Goal: Book appointment/travel/reservation

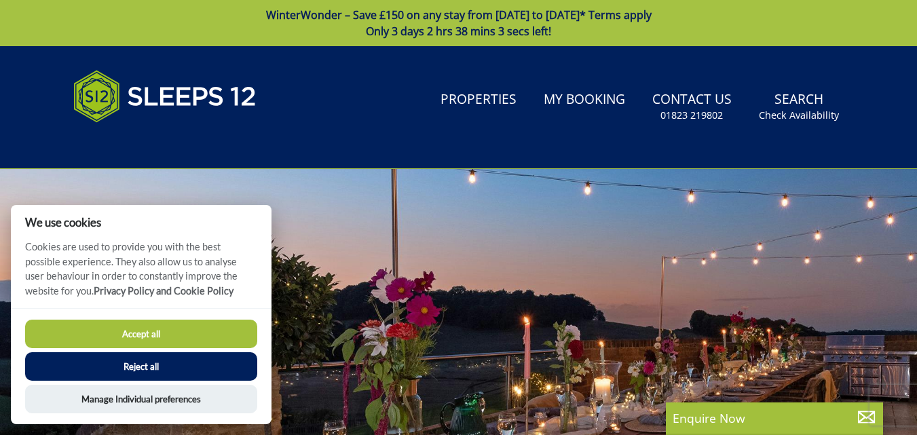
click at [153, 331] on button "Accept all" at bounding box center [141, 334] width 232 height 29
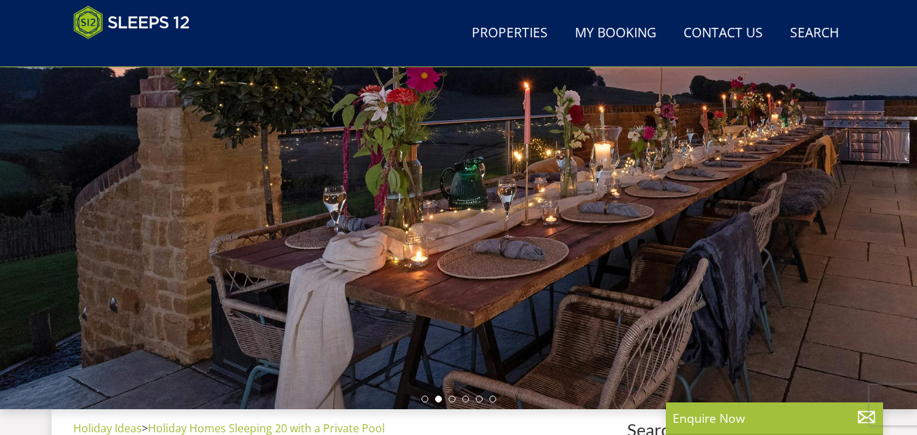
scroll to position [199, 0]
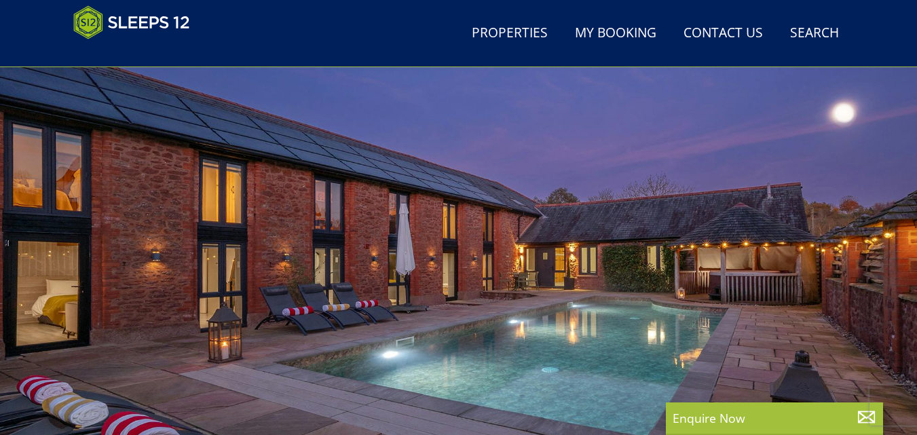
scroll to position [92, 0]
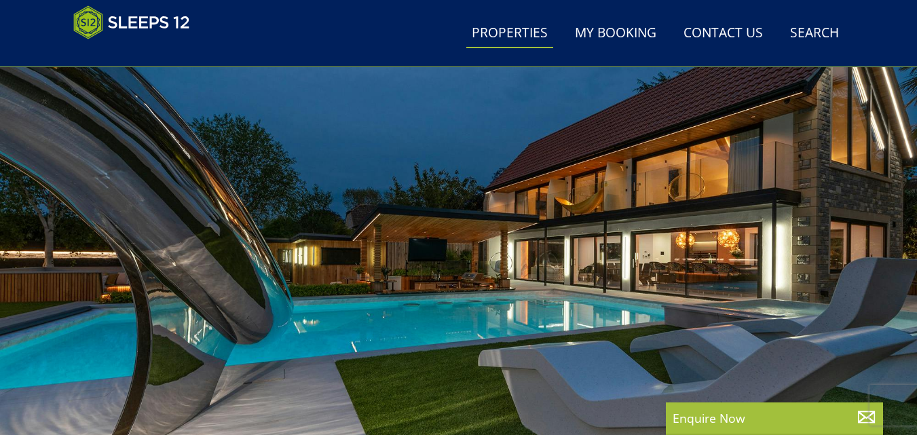
click at [512, 31] on link "Properties" at bounding box center [509, 33] width 87 height 31
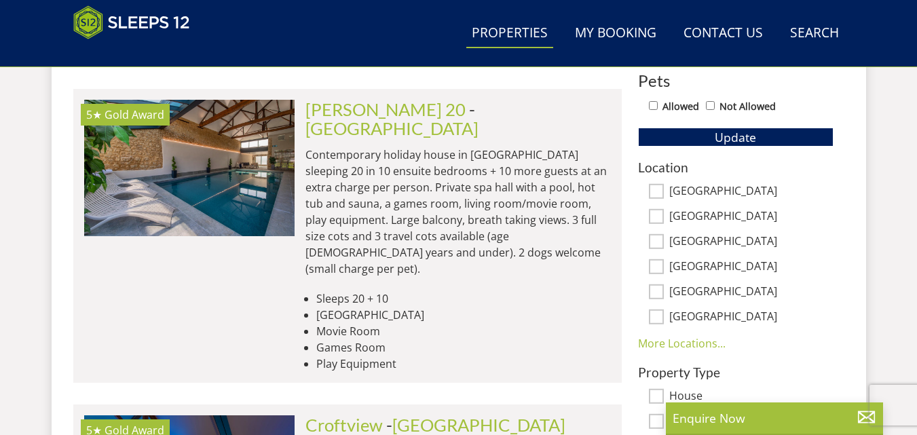
scroll to position [769, 0]
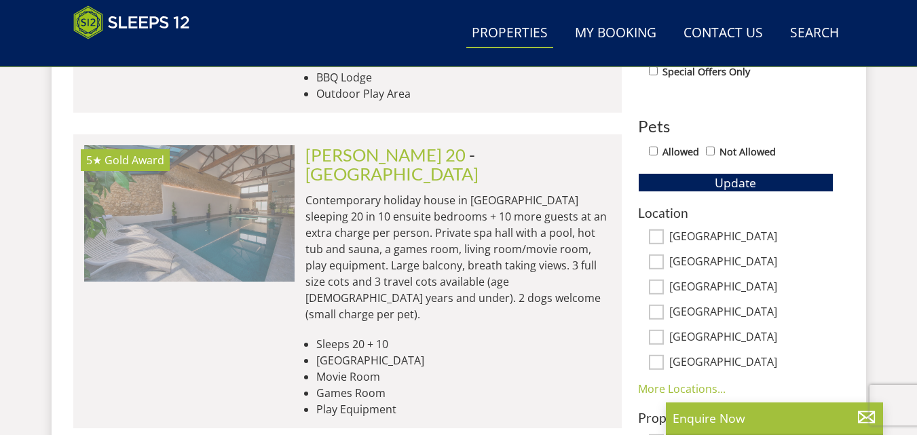
click at [242, 170] on img at bounding box center [189, 213] width 210 height 136
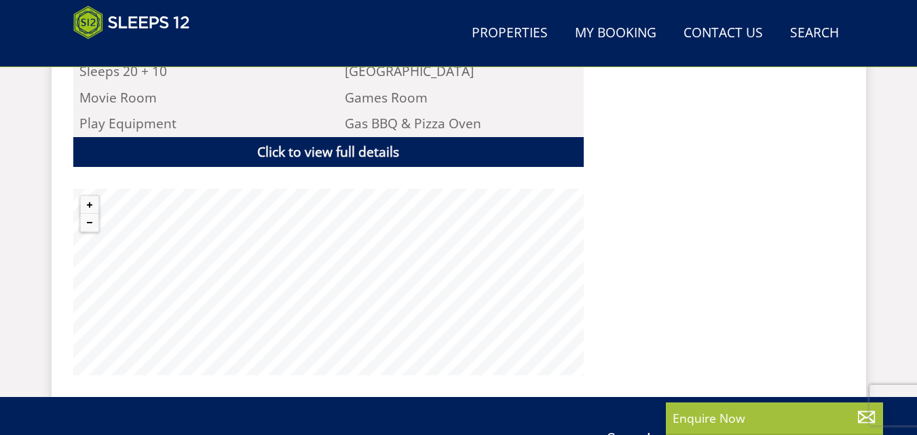
scroll to position [1042, 0]
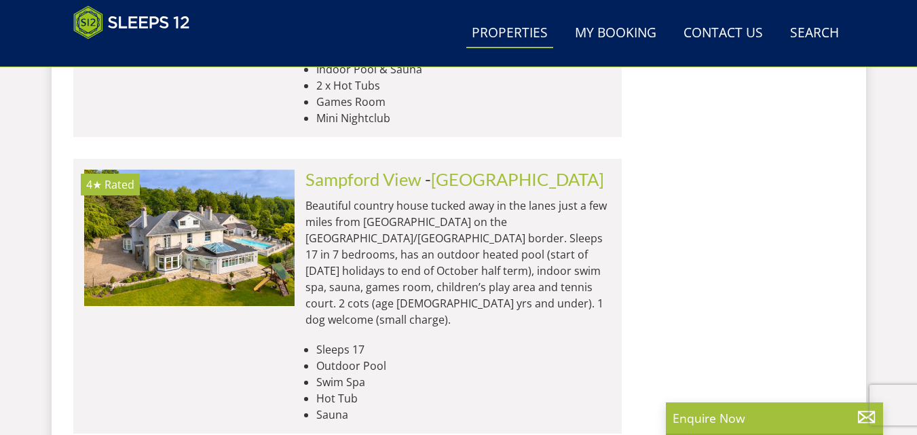
scroll to position [1622, 0]
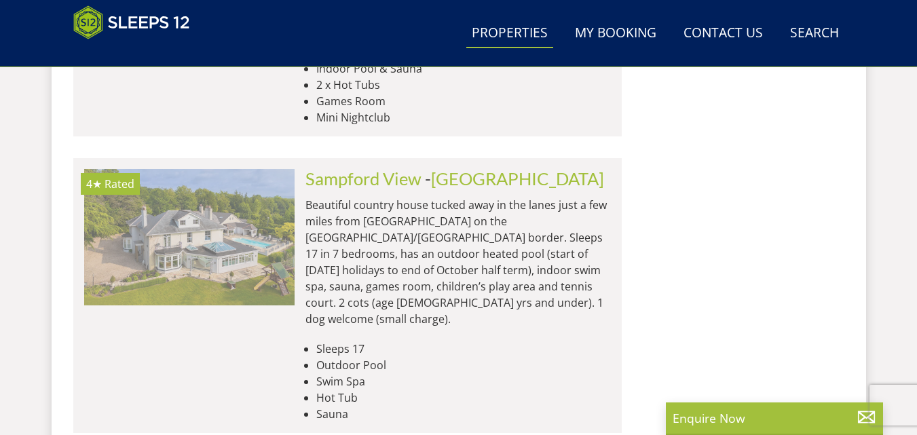
click at [193, 169] on img at bounding box center [189, 237] width 210 height 136
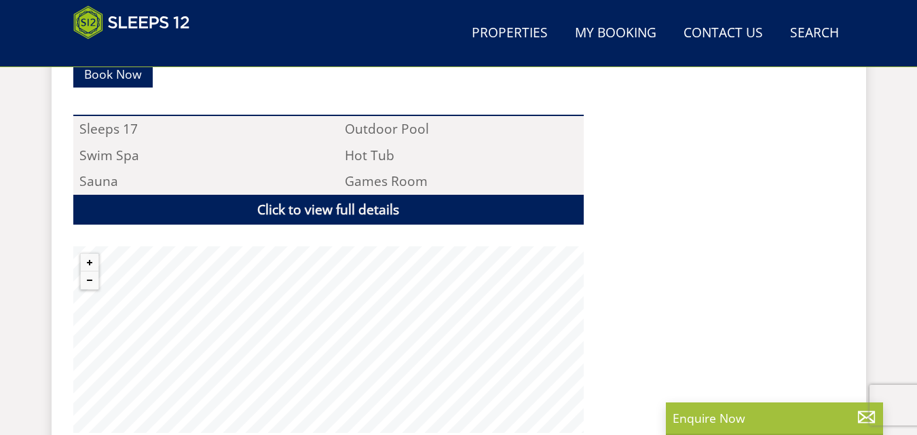
scroll to position [917, 0]
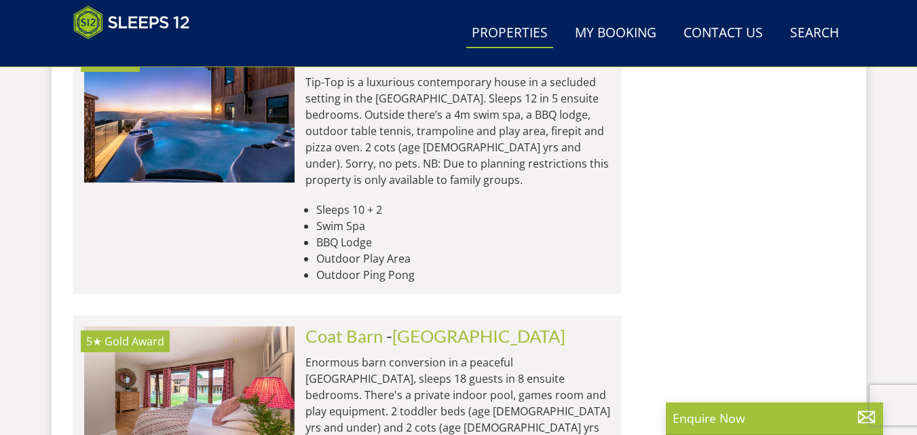
scroll to position [2367, 0]
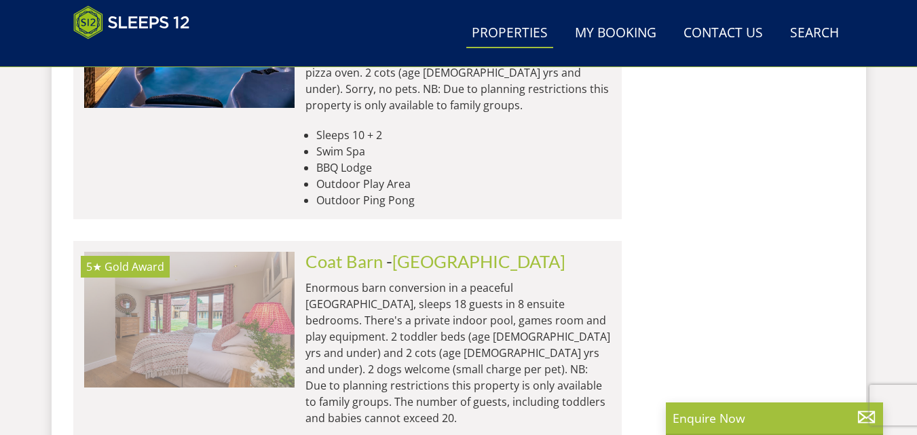
click at [239, 252] on img at bounding box center [189, 320] width 210 height 136
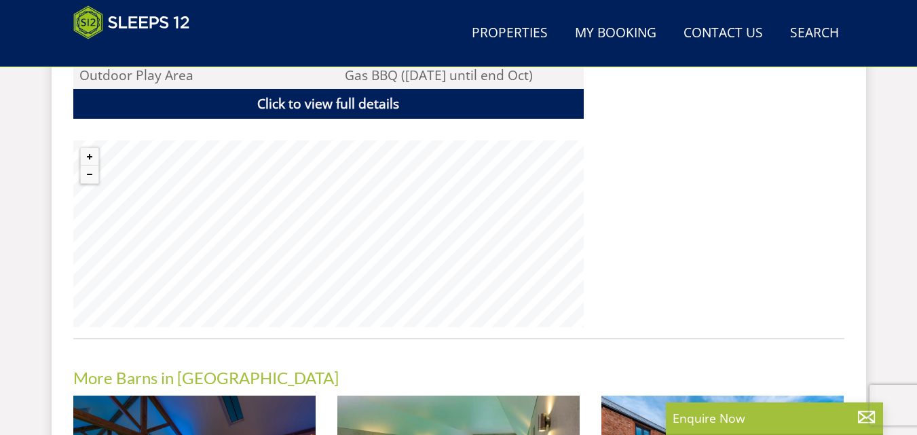
scroll to position [1064, 0]
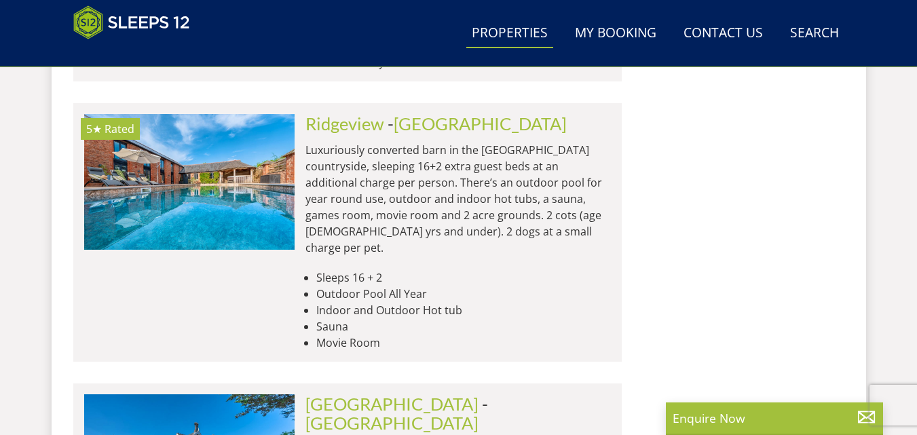
scroll to position [2851, 0]
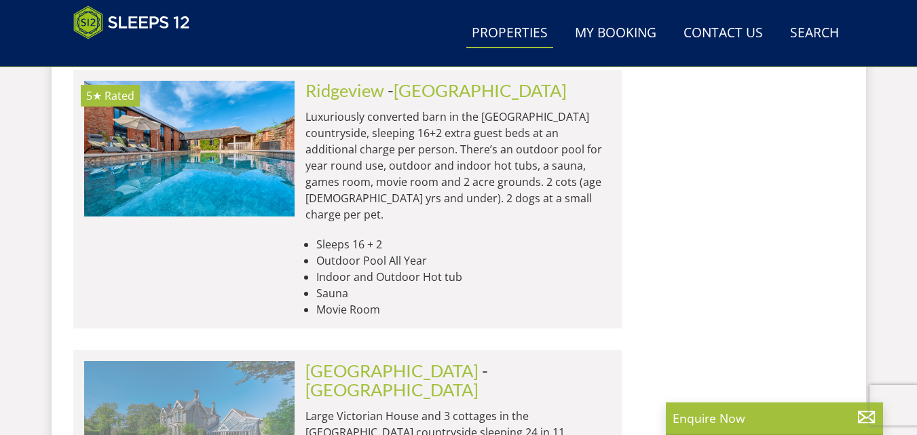
click at [214, 361] on img at bounding box center [189, 429] width 210 height 136
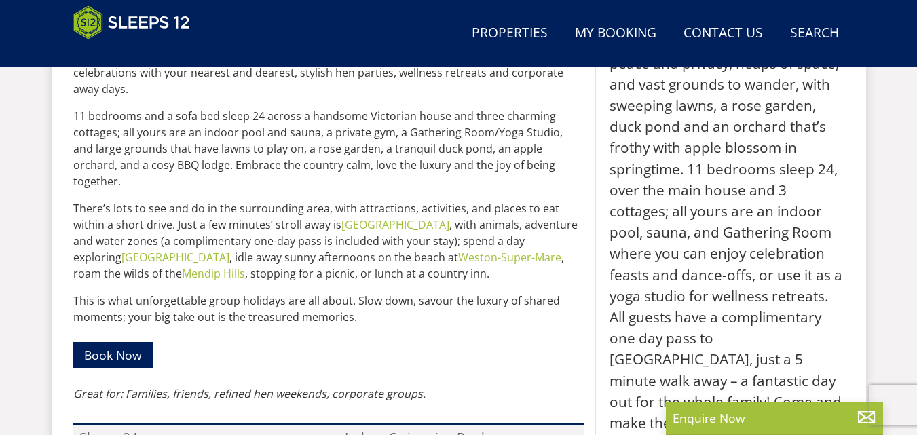
scroll to position [725, 0]
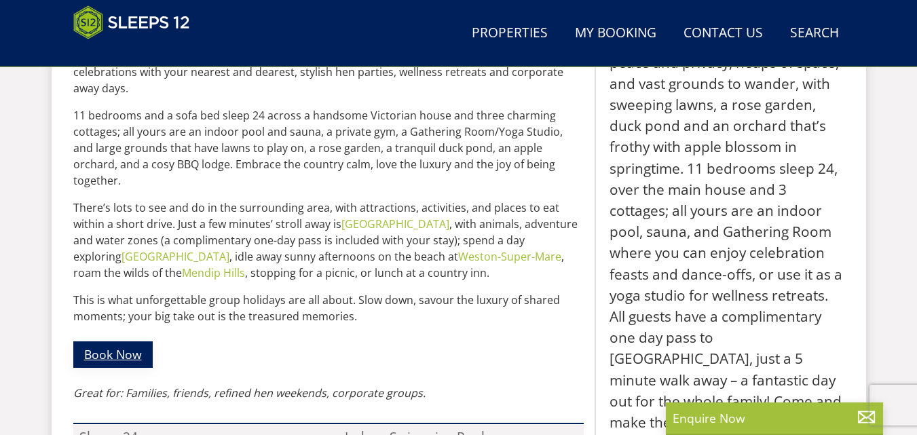
click at [101, 342] on link "Book Now" at bounding box center [112, 355] width 79 height 26
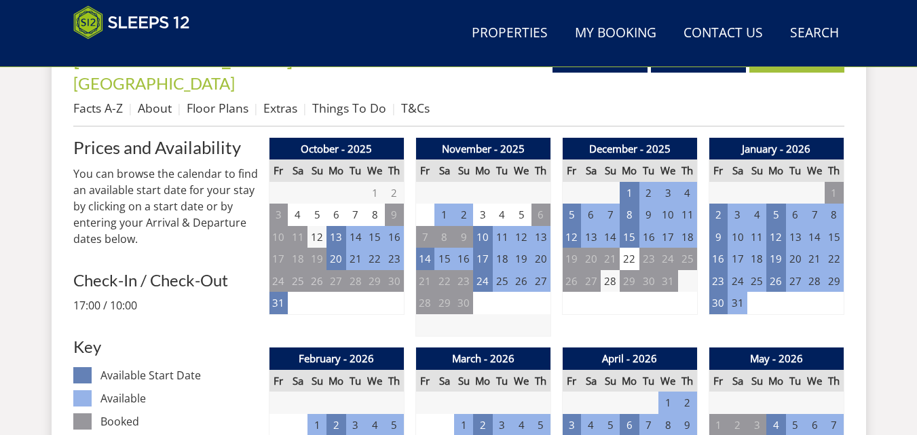
scroll to position [555, 0]
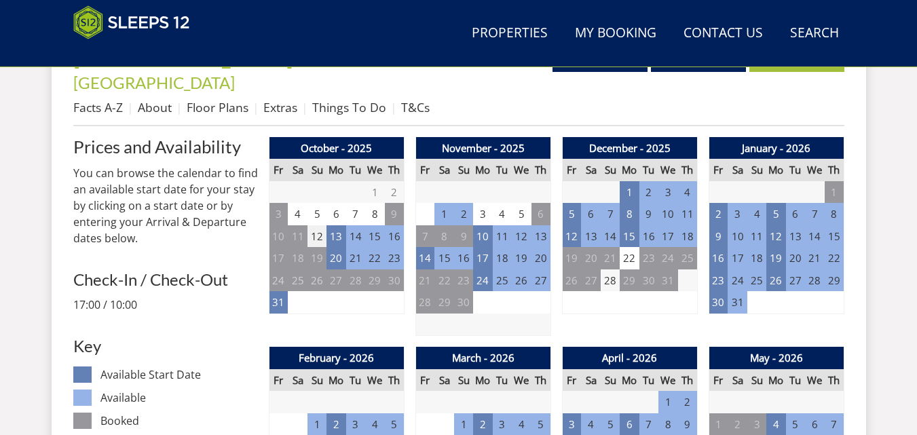
click at [318, 225] on td "12" at bounding box center [317, 236] width 19 height 22
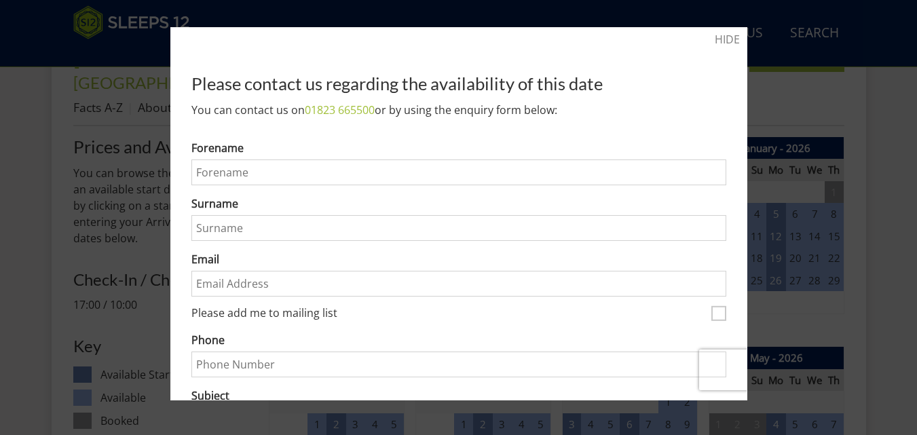
click at [852, 88] on div at bounding box center [458, 217] width 917 height 435
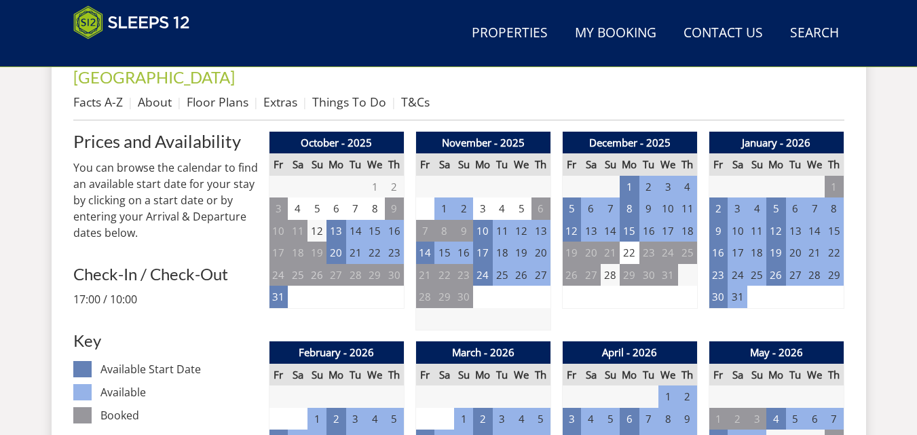
scroll to position [561, 0]
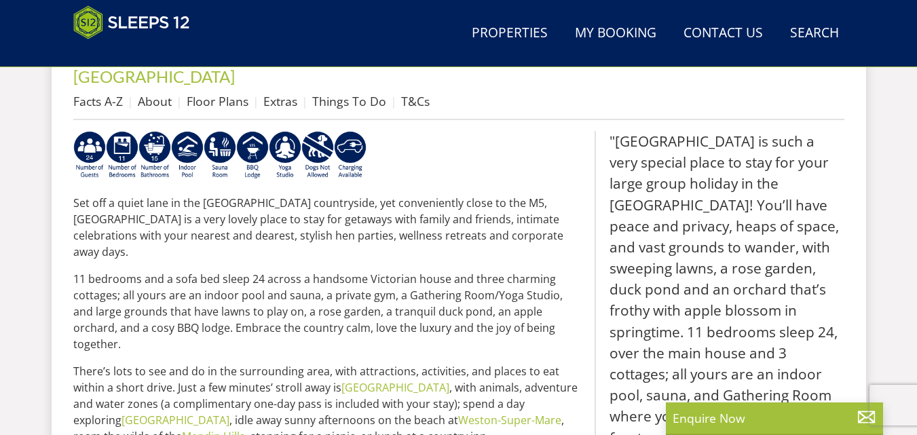
scroll to position [725, 0]
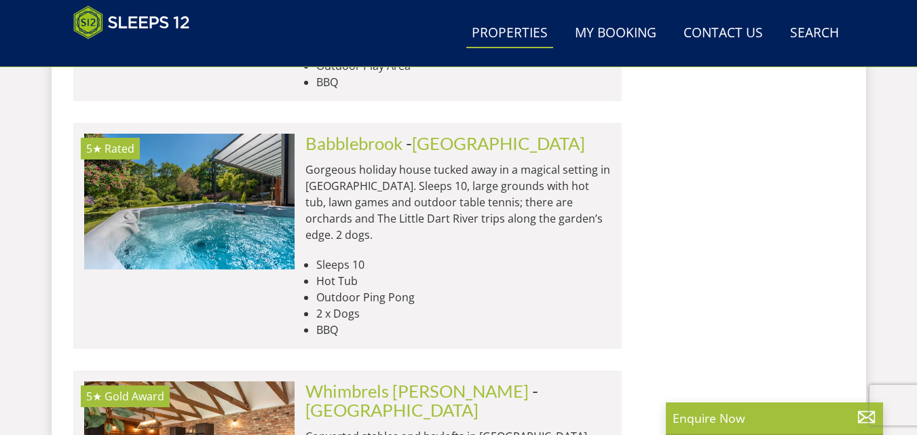
scroll to position [3949, 0]
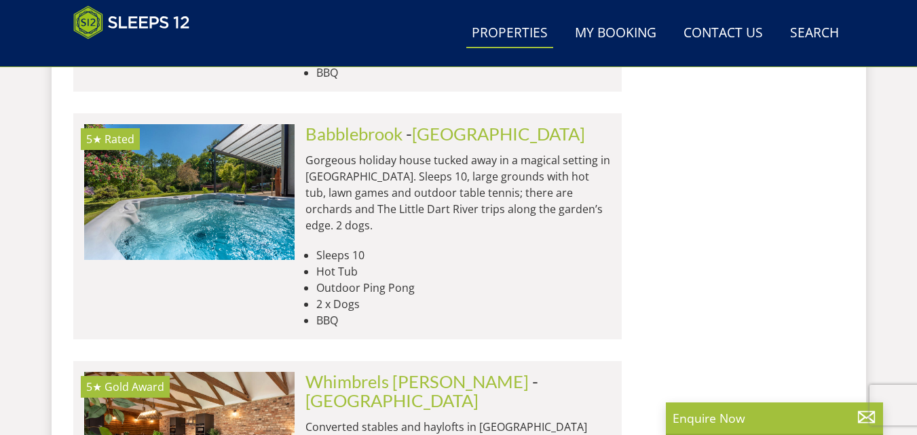
click at [227, 372] on img at bounding box center [189, 440] width 210 height 136
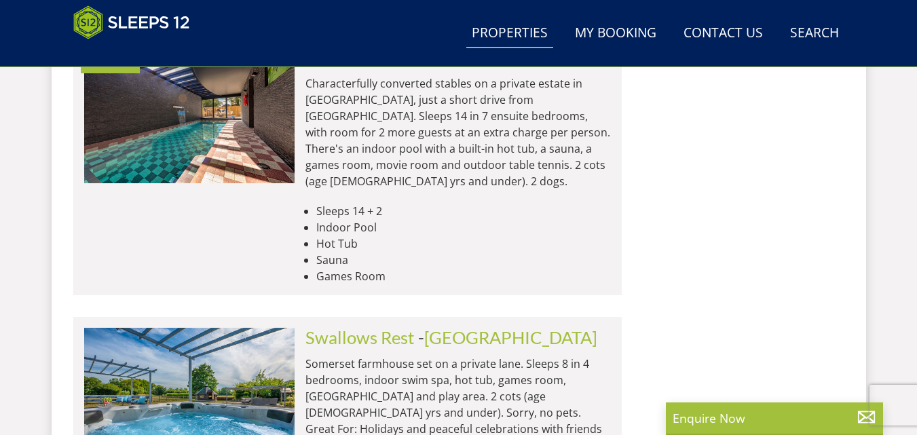
scroll to position [5778, 0]
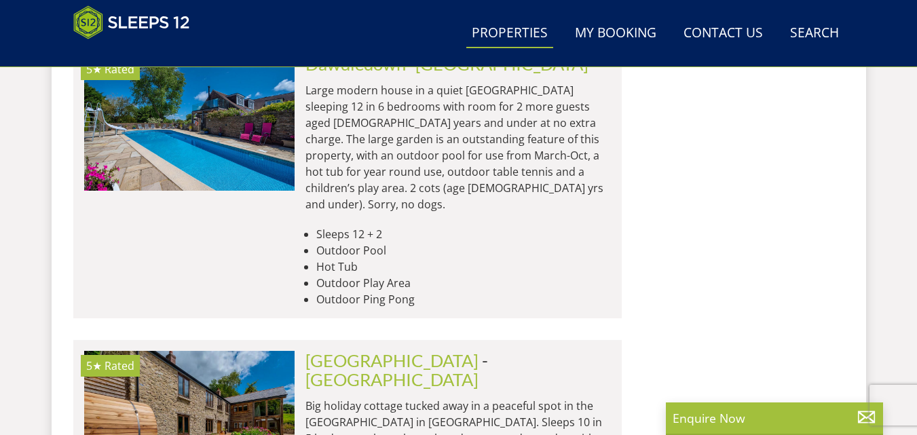
scroll to position [7686, 0]
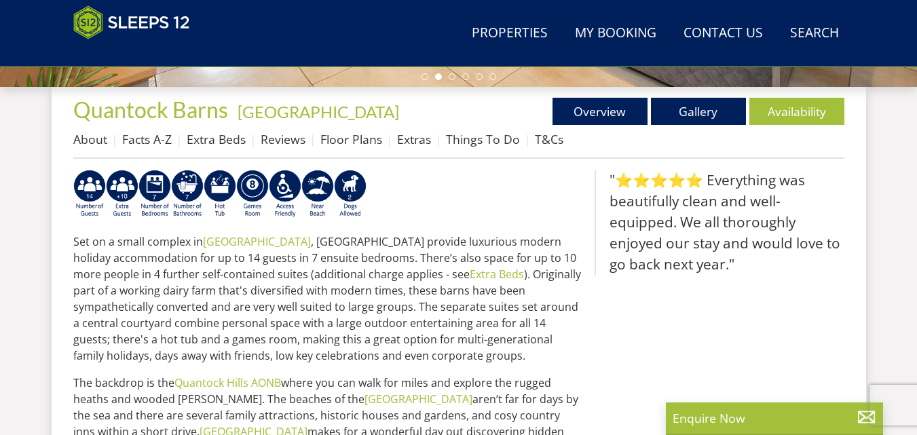
scroll to position [505, 0]
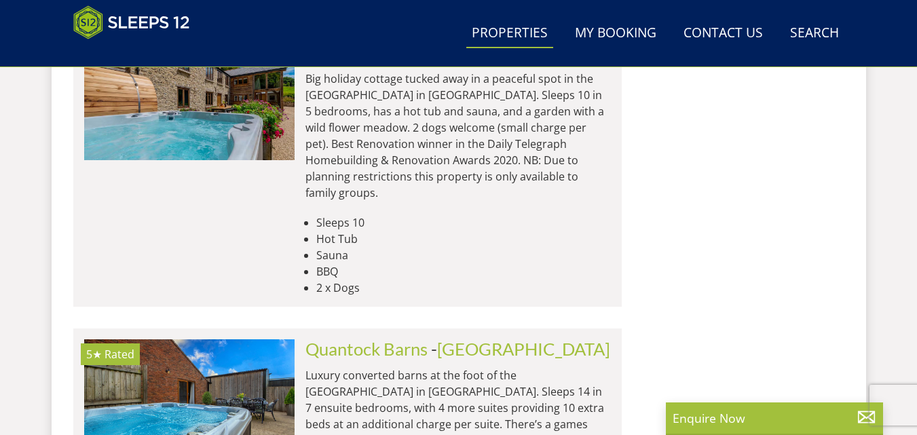
scroll to position [8012, 0]
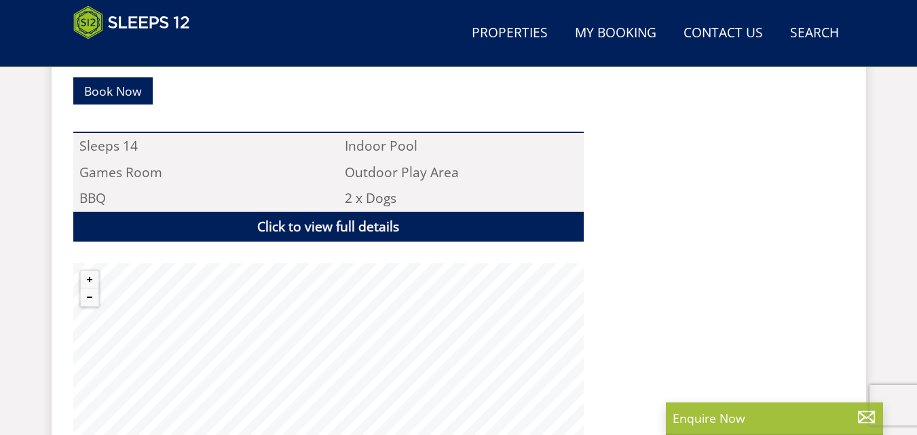
scroll to position [899, 0]
